Goal: Task Accomplishment & Management: Use online tool/utility

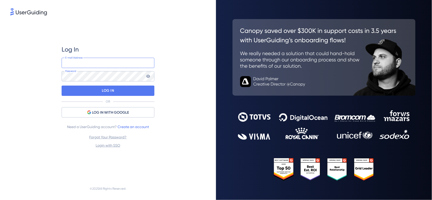
click at [91, 64] on input "email" at bounding box center [108, 63] width 93 height 10
paste input "suporte@smark.com.br"
type input "suporte@smark.com.br"
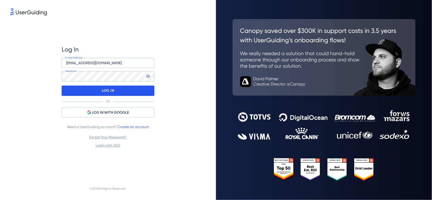
click at [109, 89] on p "LOG IN" at bounding box center [108, 91] width 12 height 8
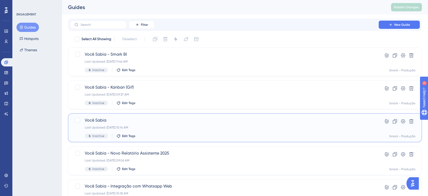
click at [97, 117] on span "Você Sabia" at bounding box center [224, 120] width 279 height 6
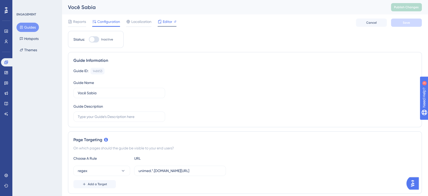
click at [167, 21] on span "Editor" at bounding box center [168, 22] width 10 height 6
click at [28, 27] on button "Guides" at bounding box center [27, 27] width 22 height 9
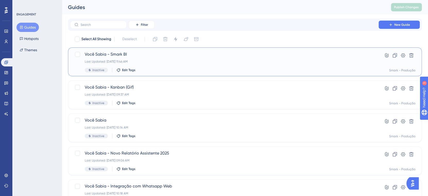
click at [111, 55] on span "Você Sabia - Smark BI" at bounding box center [224, 54] width 279 height 6
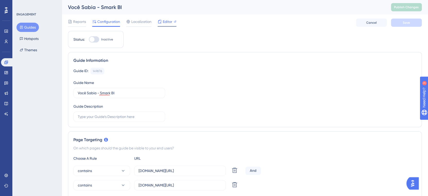
click at [167, 20] on span "Editor" at bounding box center [168, 22] width 10 height 6
click at [30, 25] on button "Guides" at bounding box center [27, 27] width 22 height 9
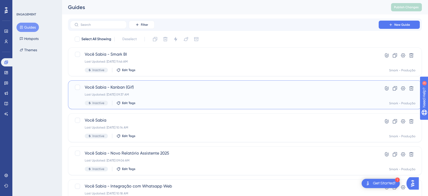
click at [130, 87] on span "Você Sabia - Kanban (Gif)" at bounding box center [224, 87] width 279 height 6
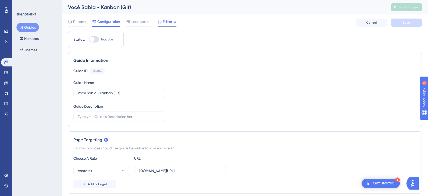
click at [169, 22] on span "Editor" at bounding box center [168, 22] width 10 height 6
